Goal: Task Accomplishment & Management: Use online tool/utility

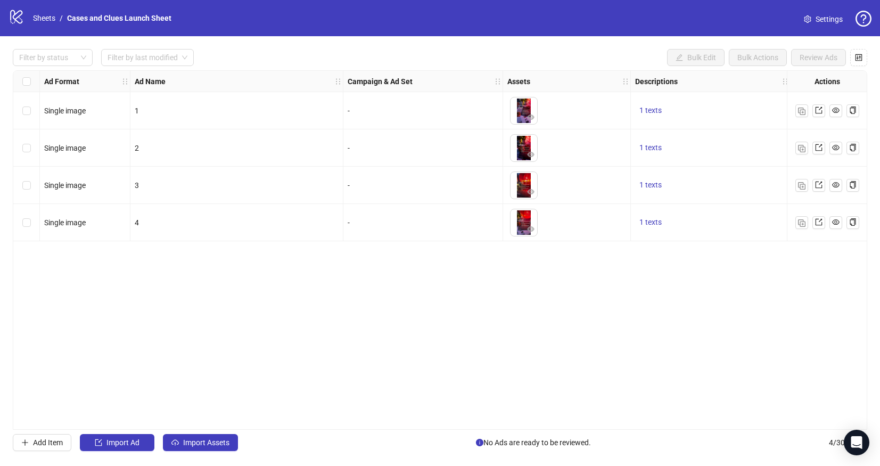
click at [33, 80] on div "Select all rows" at bounding box center [26, 81] width 27 height 21
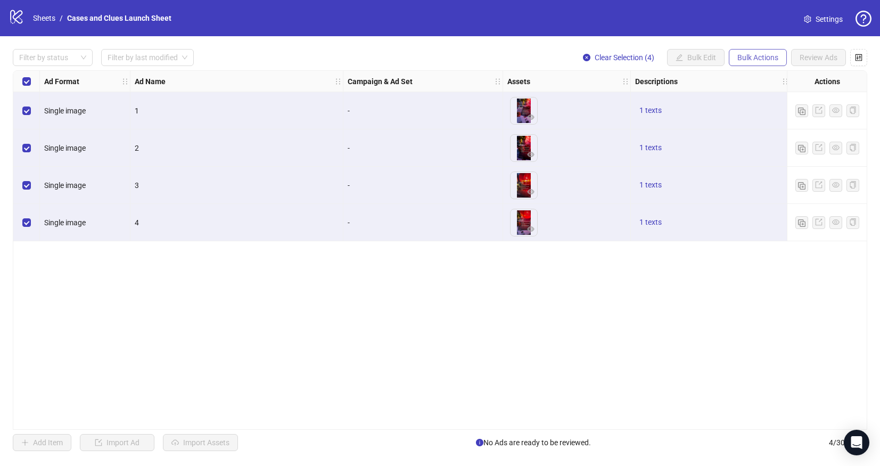
click at [761, 56] on span "Bulk Actions" at bounding box center [757, 57] width 41 height 9
click at [751, 73] on span "Delete" at bounding box center [772, 79] width 73 height 12
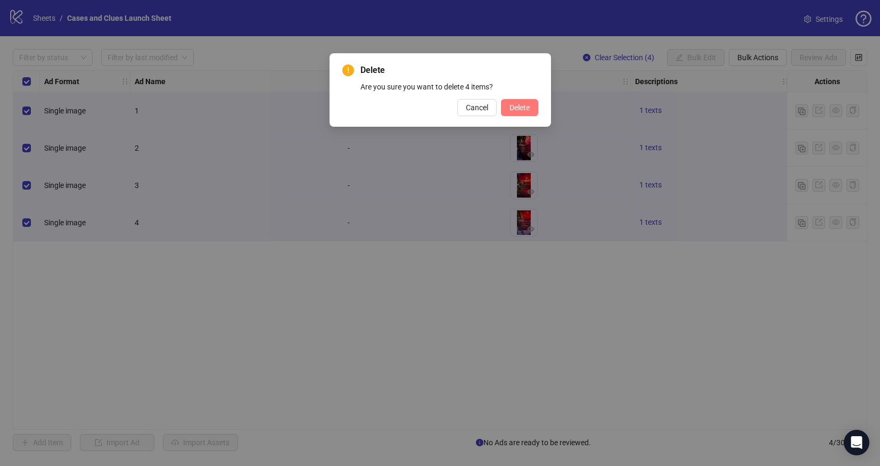
click at [524, 106] on span "Delete" at bounding box center [520, 107] width 20 height 9
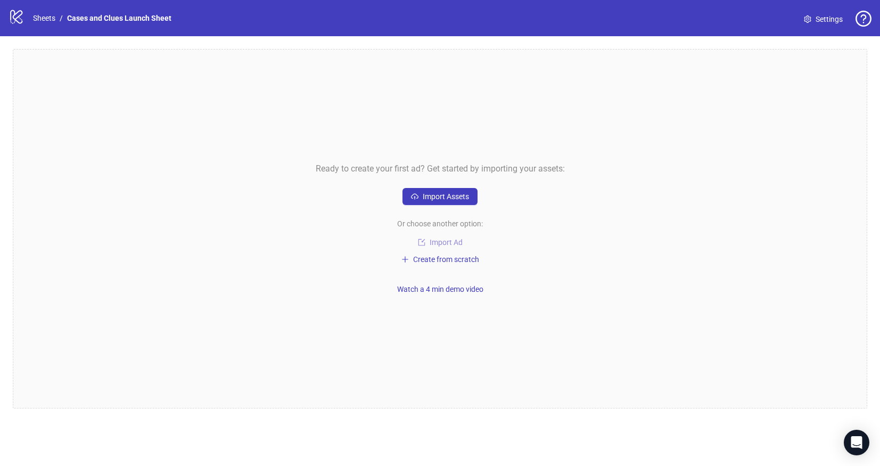
click at [433, 240] on span "Import Ad" at bounding box center [446, 242] width 33 height 9
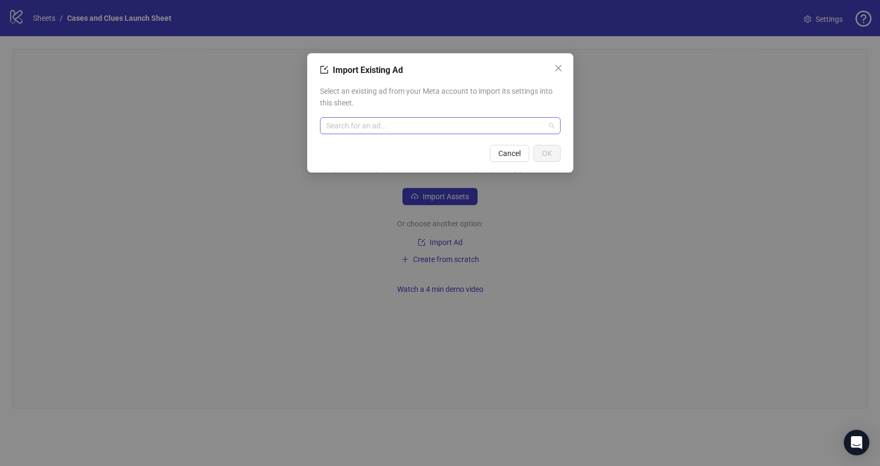
click at [390, 124] on input "search" at bounding box center [435, 126] width 218 height 16
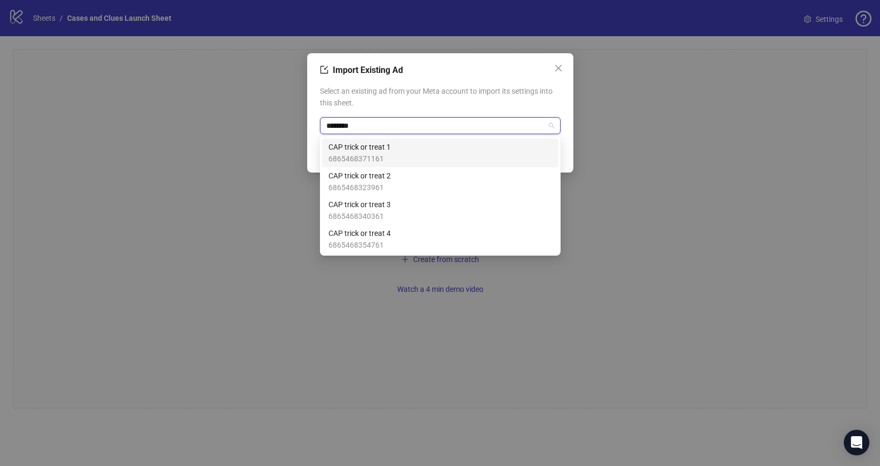
type input "*********"
click at [397, 156] on div "CAP trick or treat 1 6865468371161" at bounding box center [440, 152] width 224 height 23
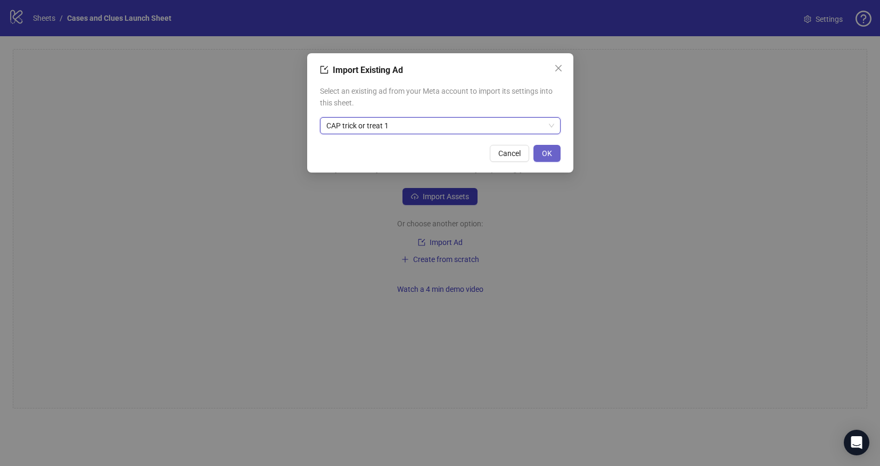
click at [548, 153] on span "OK" at bounding box center [547, 153] width 10 height 9
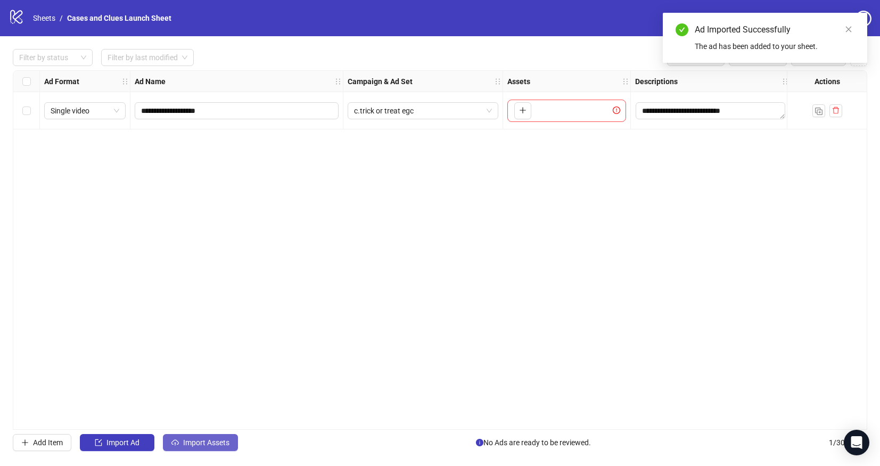
click at [180, 440] on button "Import Assets" at bounding box center [200, 442] width 75 height 17
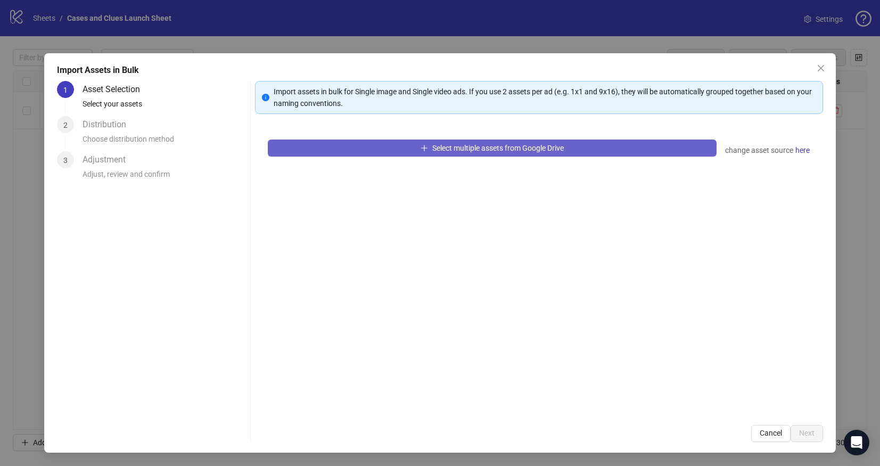
click at [361, 145] on button "Select multiple assets from Google Drive" at bounding box center [492, 147] width 449 height 17
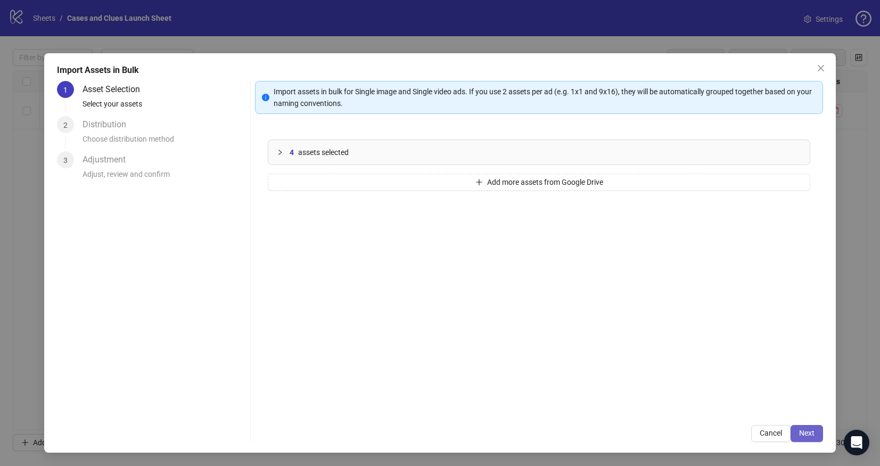
click at [809, 433] on span "Next" at bounding box center [806, 433] width 15 height 9
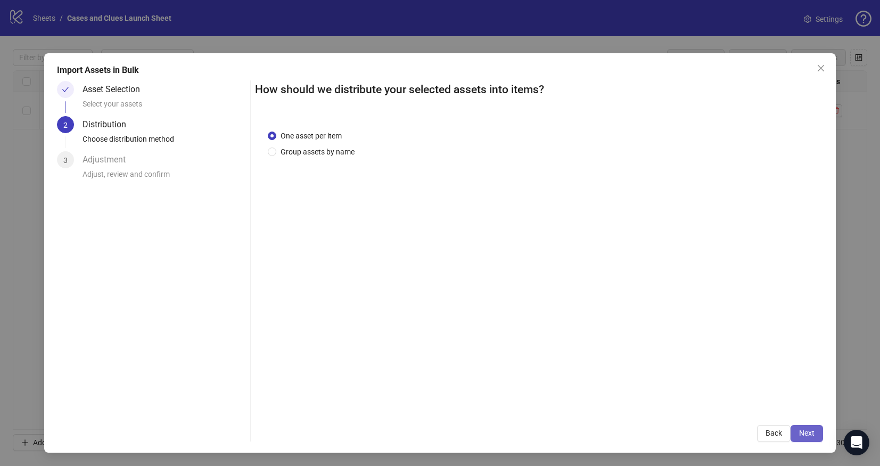
click at [803, 435] on span "Next" at bounding box center [806, 433] width 15 height 9
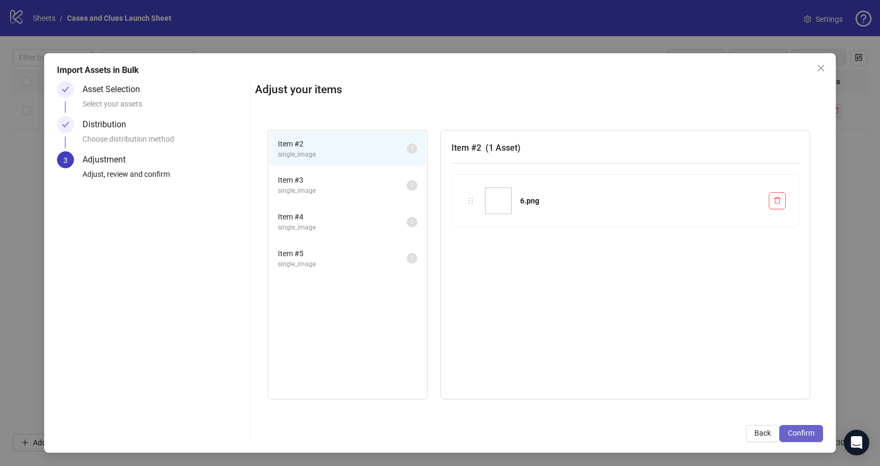
click at [800, 432] on span "Confirm" at bounding box center [801, 433] width 27 height 9
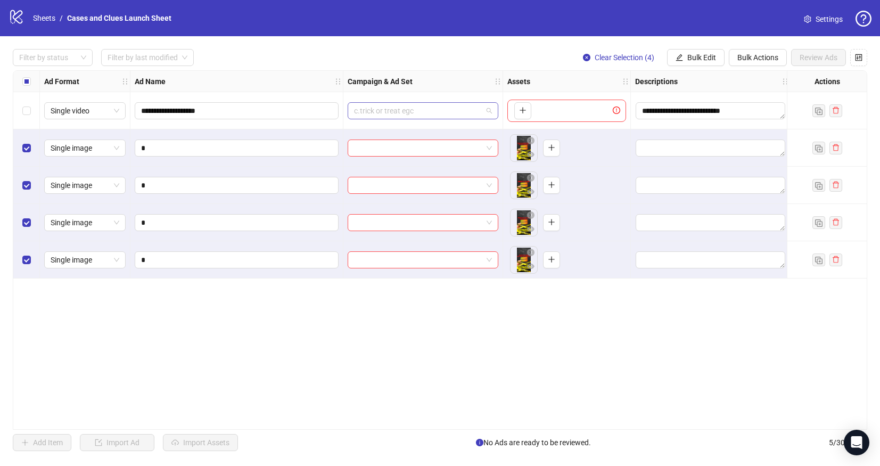
click at [481, 110] on span "c.trick or treat egc" at bounding box center [423, 111] width 138 height 16
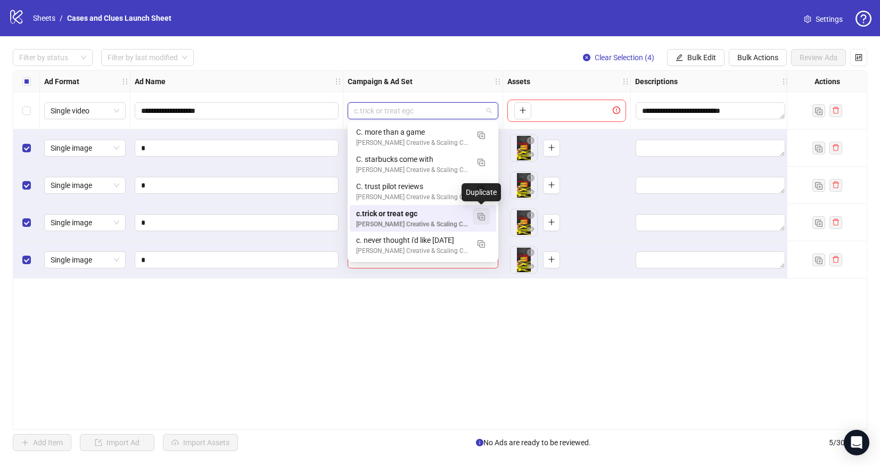
click at [482, 214] on img "button" at bounding box center [481, 216] width 7 height 7
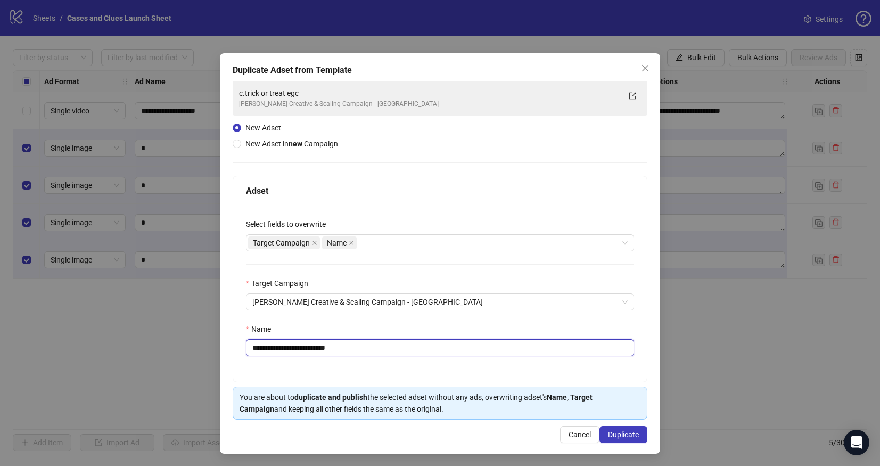
drag, startPoint x: 341, startPoint y: 344, endPoint x: 298, endPoint y: 353, distance: 44.6
click at [298, 353] on input "**********" at bounding box center [440, 347] width 388 height 17
type input "**********"
click at [616, 432] on span "Duplicate" at bounding box center [623, 434] width 31 height 9
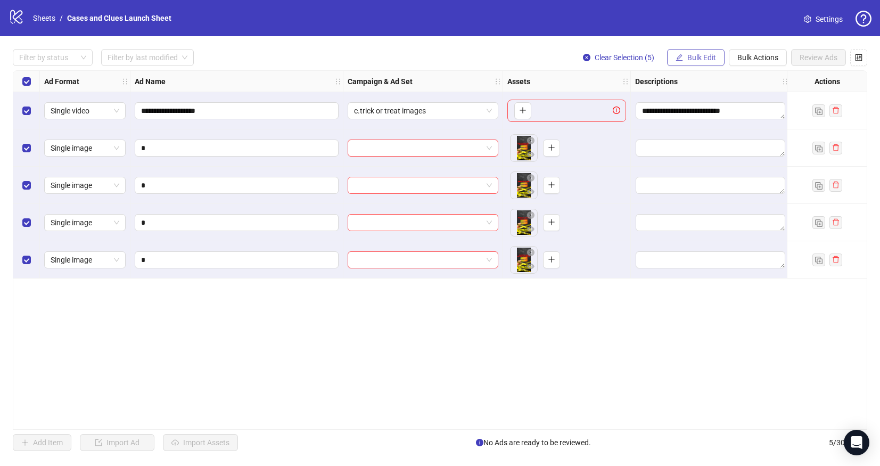
click at [688, 55] on span "Bulk Edit" at bounding box center [701, 57] width 29 height 9
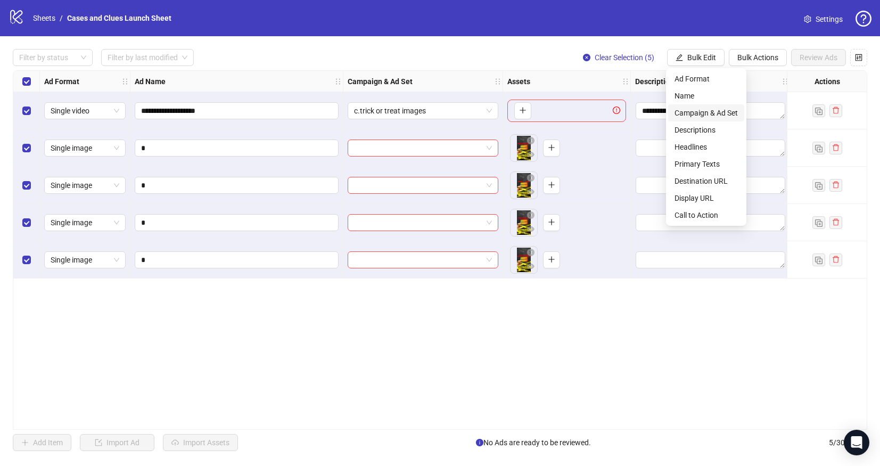
click at [701, 112] on span "Campaign & Ad Set" at bounding box center [706, 113] width 63 height 12
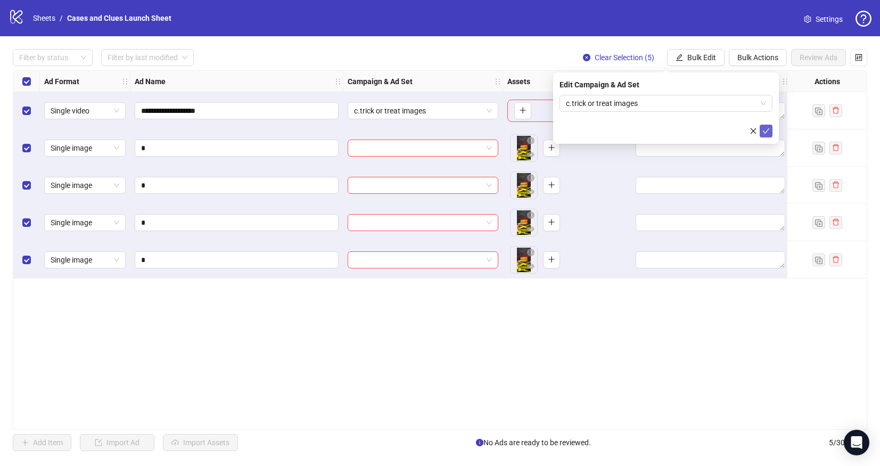
click at [765, 130] on icon "check" at bounding box center [765, 130] width 7 height 7
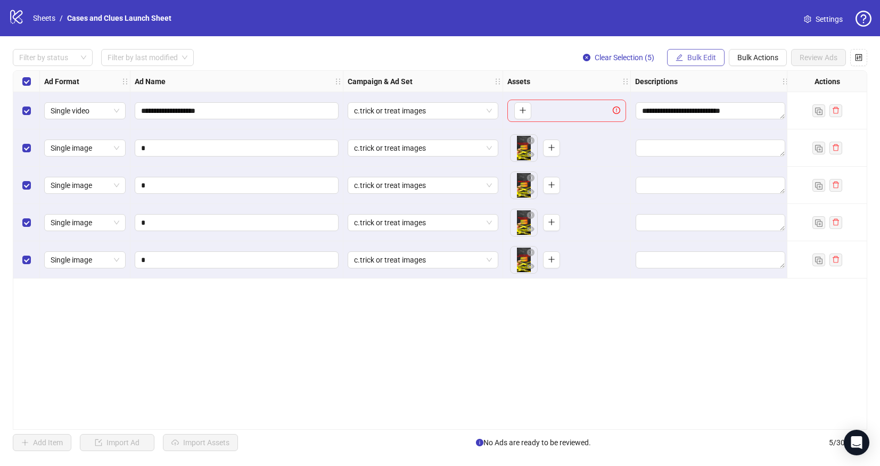
click at [697, 58] on span "Bulk Edit" at bounding box center [701, 57] width 29 height 9
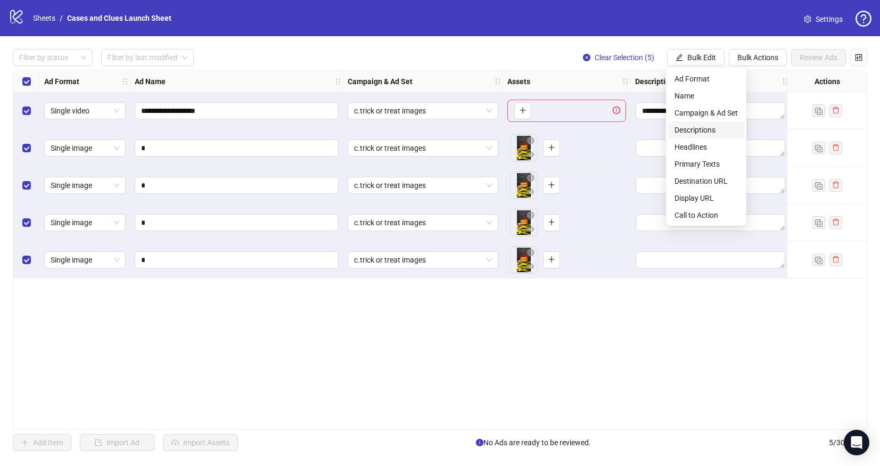
click at [696, 126] on span "Descriptions" at bounding box center [706, 130] width 63 height 12
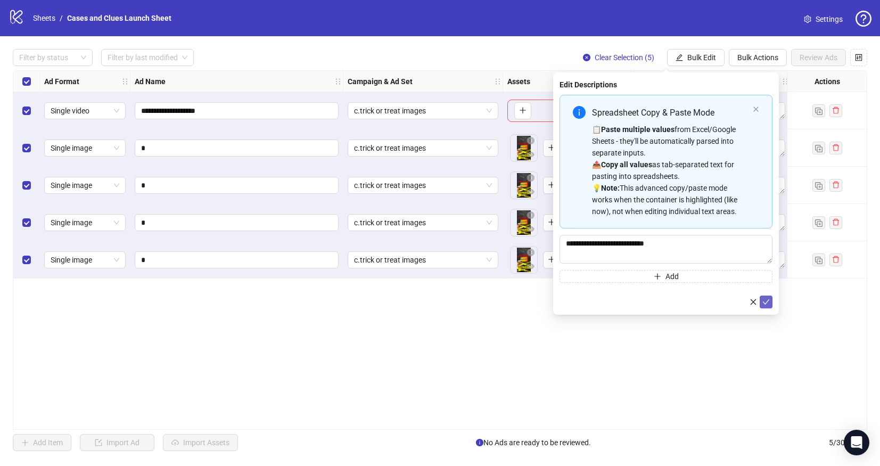
click at [767, 300] on icon "check" at bounding box center [765, 301] width 7 height 7
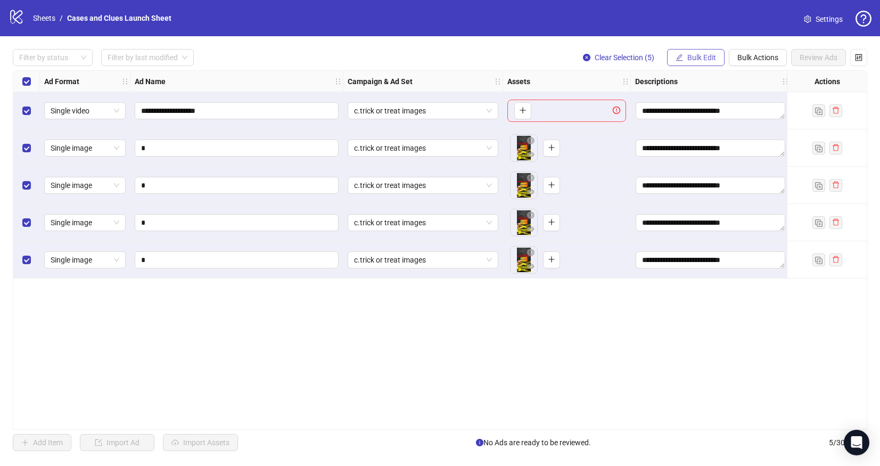
click at [678, 57] on icon "edit" at bounding box center [679, 57] width 7 height 7
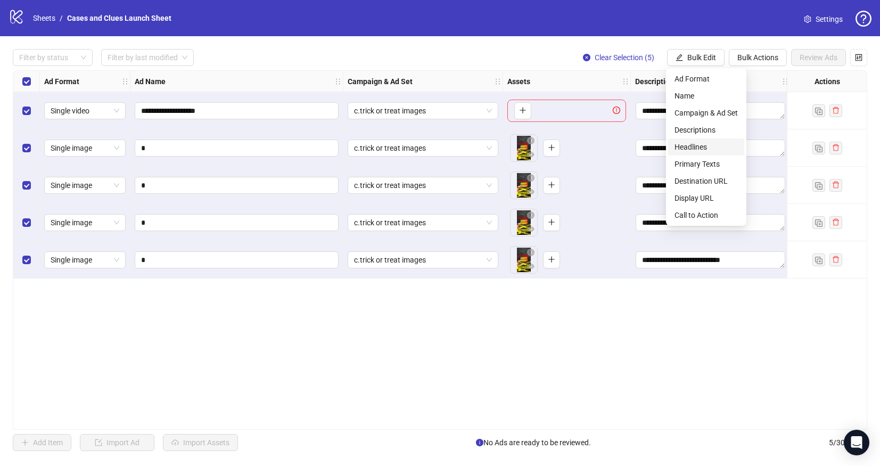
click at [709, 147] on span "Headlines" at bounding box center [706, 147] width 63 height 12
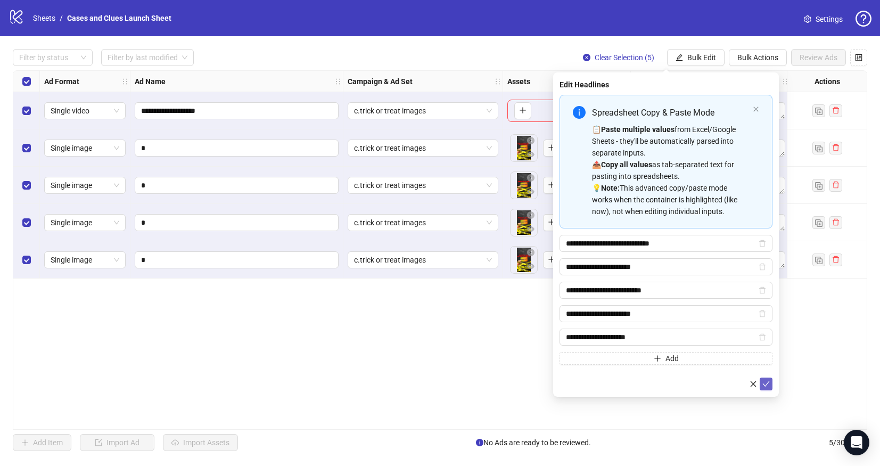
click at [768, 382] on icon "check" at bounding box center [766, 383] width 7 height 5
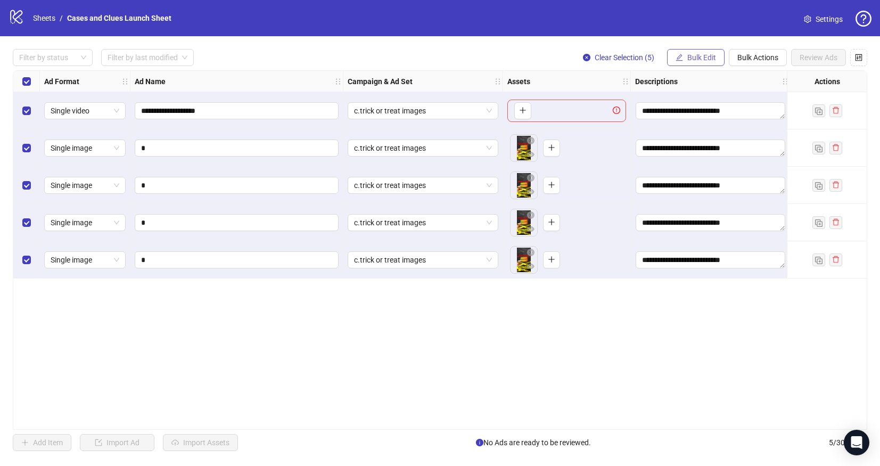
click at [696, 61] on span "Bulk Edit" at bounding box center [701, 57] width 29 height 9
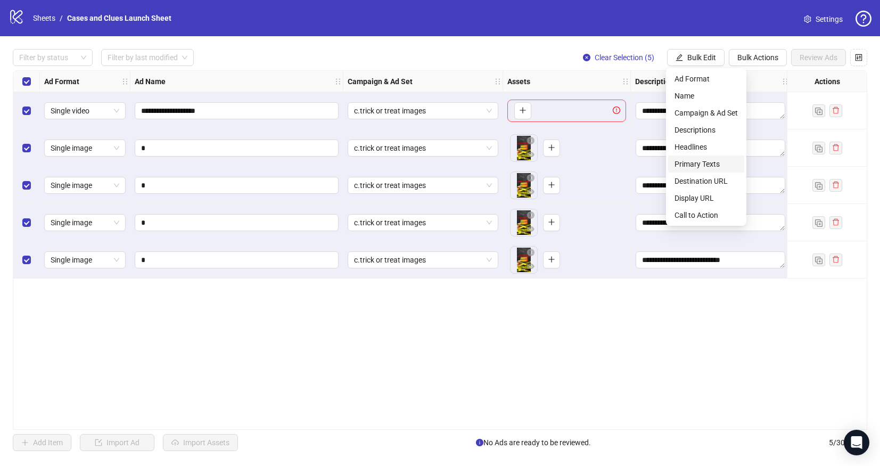
click at [702, 161] on span "Primary Texts" at bounding box center [706, 164] width 63 height 12
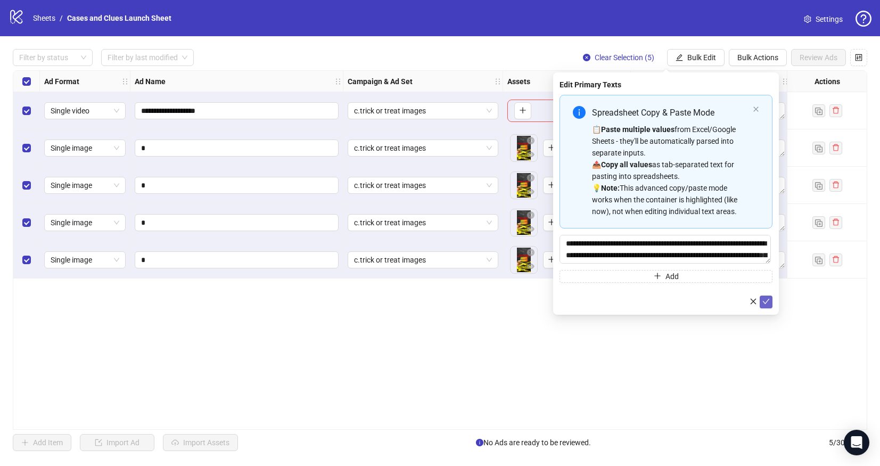
click at [765, 297] on button "submit" at bounding box center [766, 301] width 13 height 13
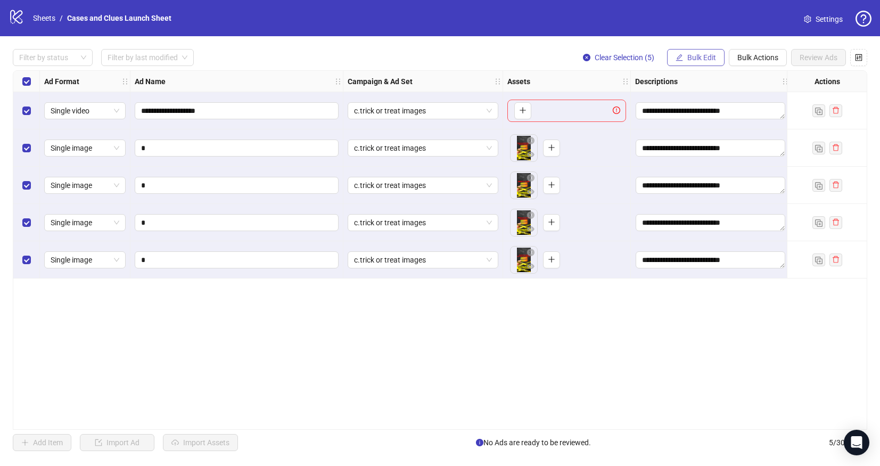
click at [687, 55] on span "Bulk Edit" at bounding box center [701, 57] width 29 height 9
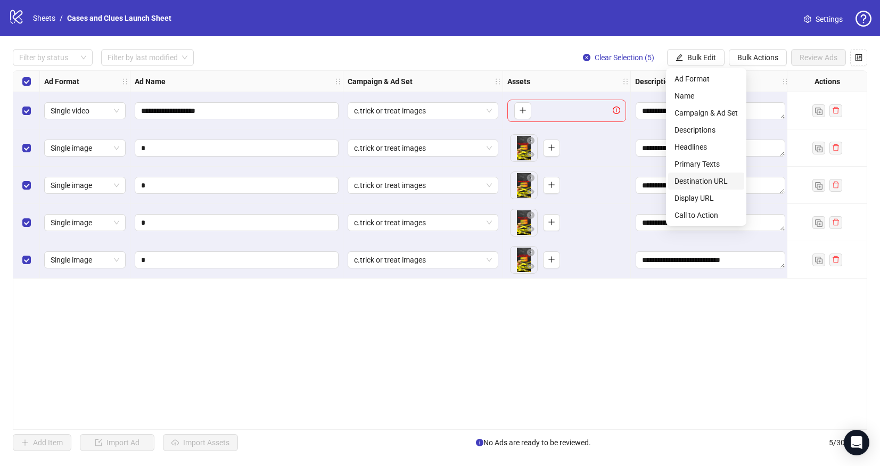
click at [697, 183] on span "Destination URL" at bounding box center [706, 181] width 63 height 12
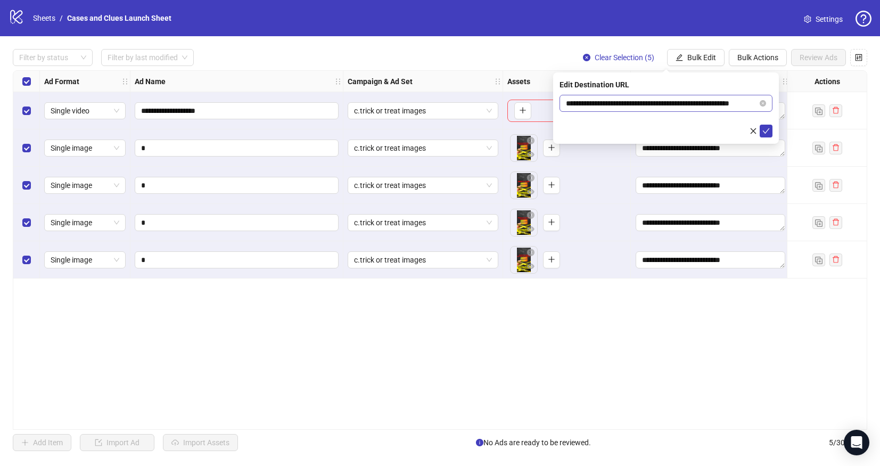
drag, startPoint x: 765, startPoint y: 133, endPoint x: 748, endPoint y: 96, distance: 40.0
click at [765, 132] on icon "check" at bounding box center [765, 130] width 7 height 7
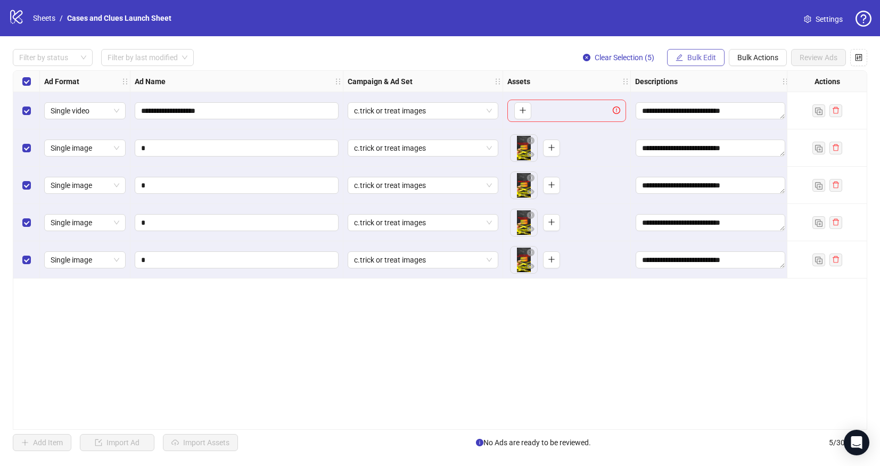
click at [697, 53] on button "Bulk Edit" at bounding box center [695, 57] width 57 height 17
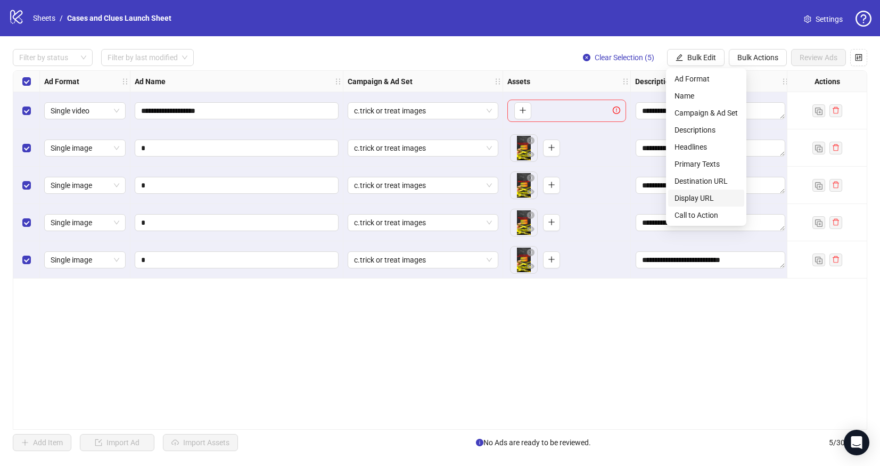
click at [708, 195] on span "Display URL" at bounding box center [706, 198] width 63 height 12
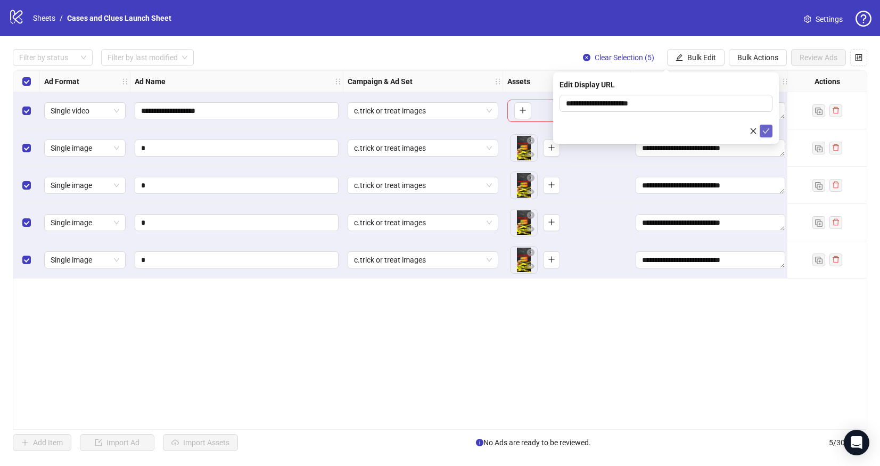
click at [768, 129] on icon "check" at bounding box center [765, 130] width 7 height 7
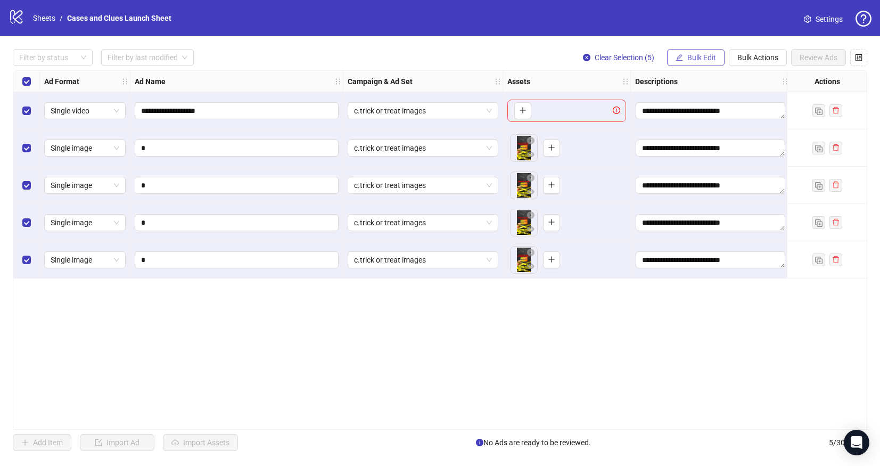
click at [699, 63] on button "Bulk Edit" at bounding box center [695, 57] width 57 height 17
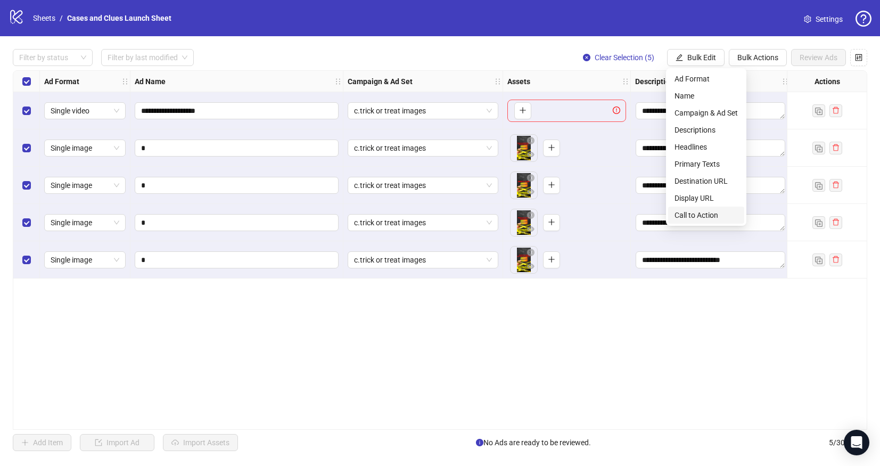
click at [708, 212] on span "Call to Action" at bounding box center [706, 215] width 63 height 12
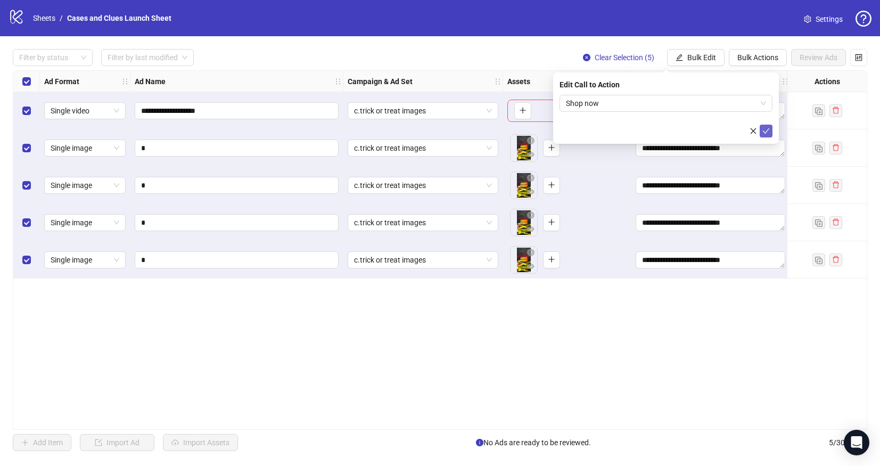
click at [767, 131] on icon "check" at bounding box center [766, 130] width 7 height 5
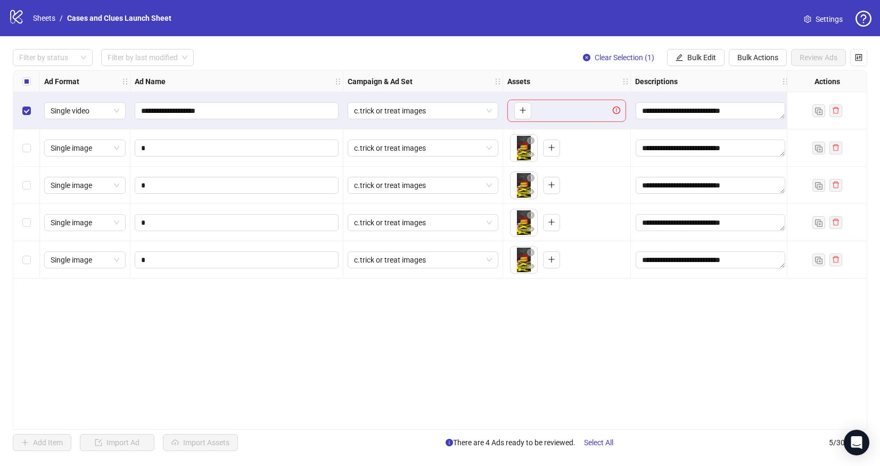
click at [31, 107] on div "Select row 1" at bounding box center [26, 110] width 27 height 37
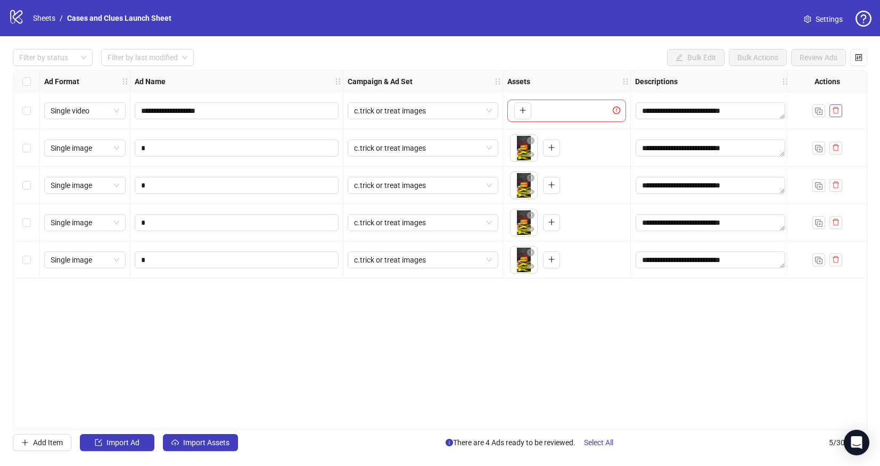
click at [837, 109] on icon "delete" at bounding box center [836, 110] width 6 height 7
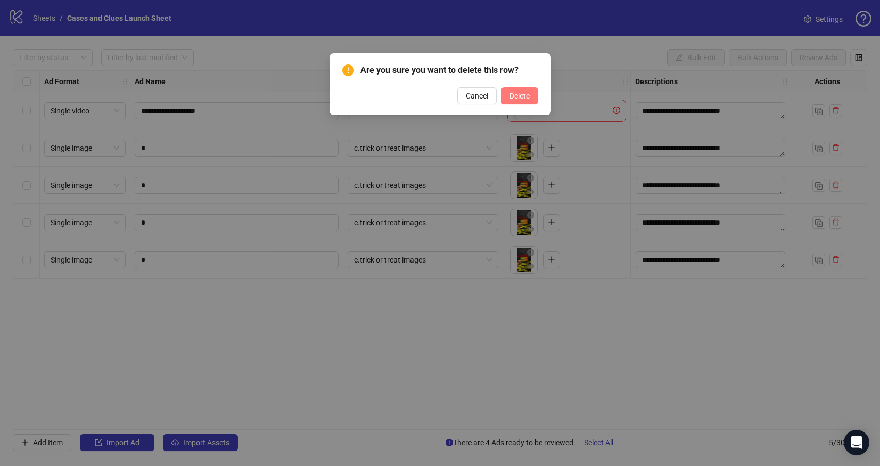
click at [535, 94] on button "Delete" at bounding box center [519, 95] width 37 height 17
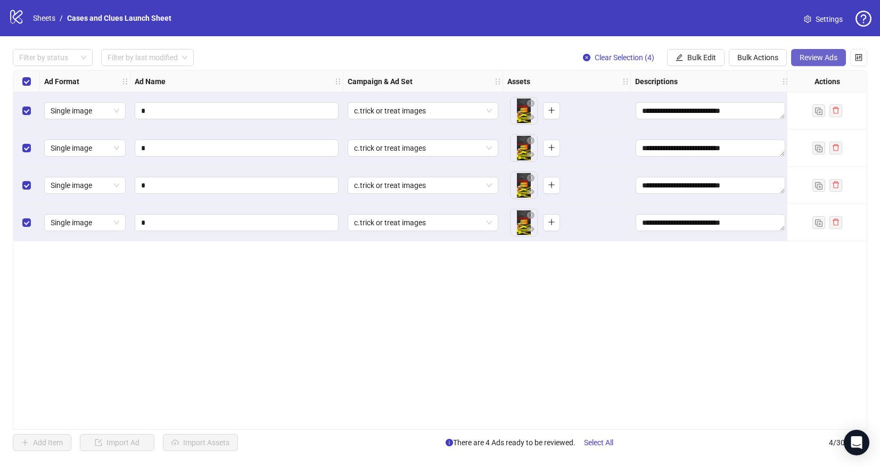
click at [826, 58] on span "Review Ads" at bounding box center [819, 57] width 38 height 9
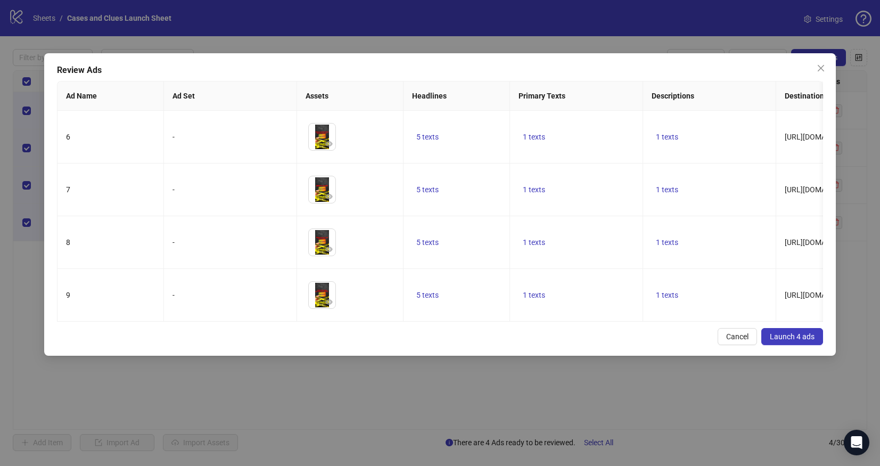
click at [786, 335] on span "Launch 4 ads" at bounding box center [792, 336] width 45 height 9
